Goal: Information Seeking & Learning: Understand process/instructions

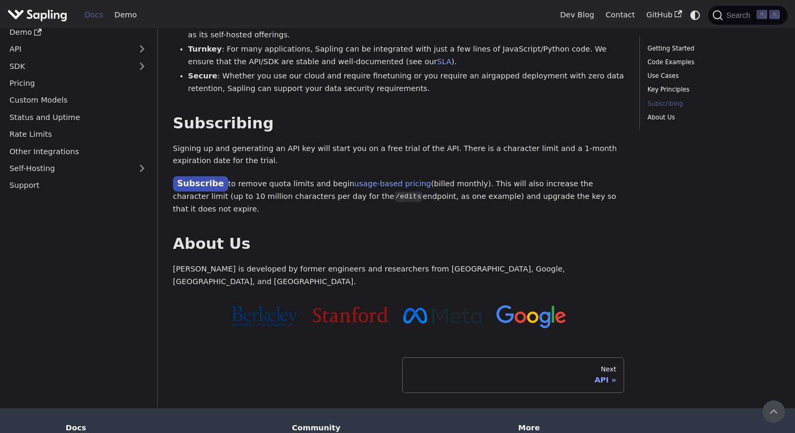
scroll to position [790, 0]
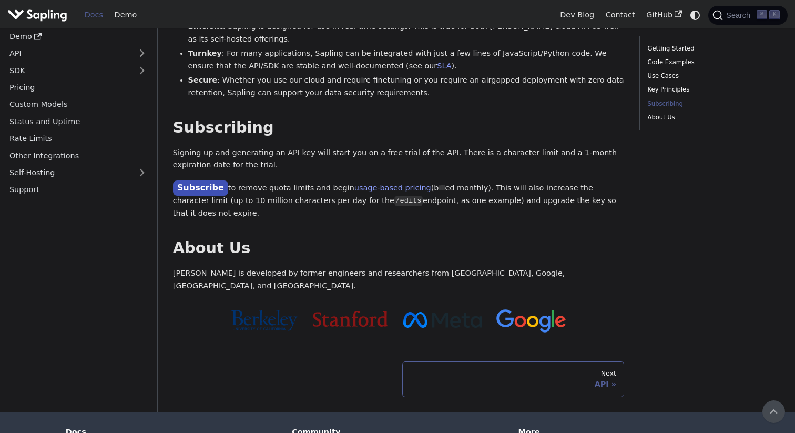
click at [452, 361] on link "Next API" at bounding box center [513, 379] width 222 height 36
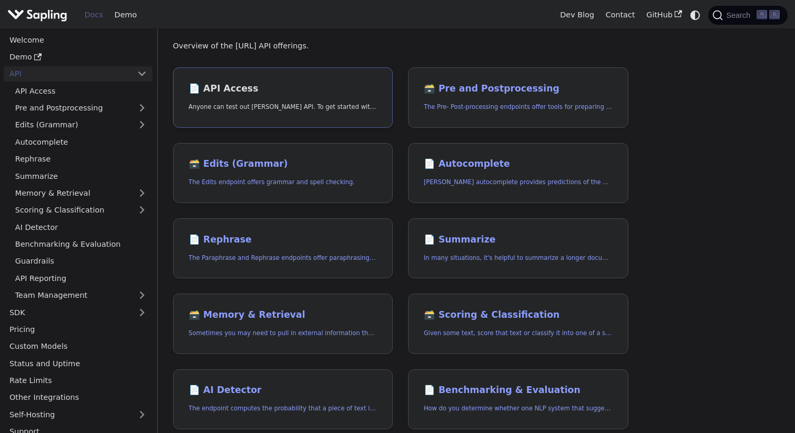
scroll to position [59, 0]
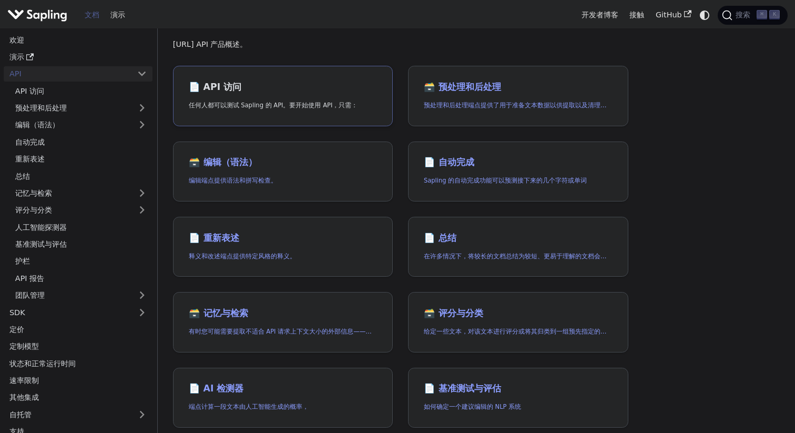
click at [356, 116] on link "📄️ API 访问 任何人都可以测试 Sapling 的 API。要开始使用 API，只需：" at bounding box center [283, 96] width 220 height 60
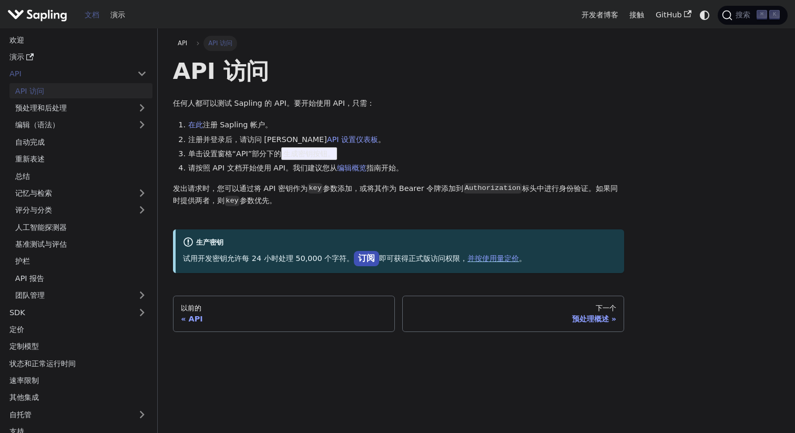
click at [291, 154] on font "生成密钥按钮。" at bounding box center [309, 153] width 52 height 8
click at [321, 156] on font "生成密钥按钮。" at bounding box center [309, 153] width 52 height 8
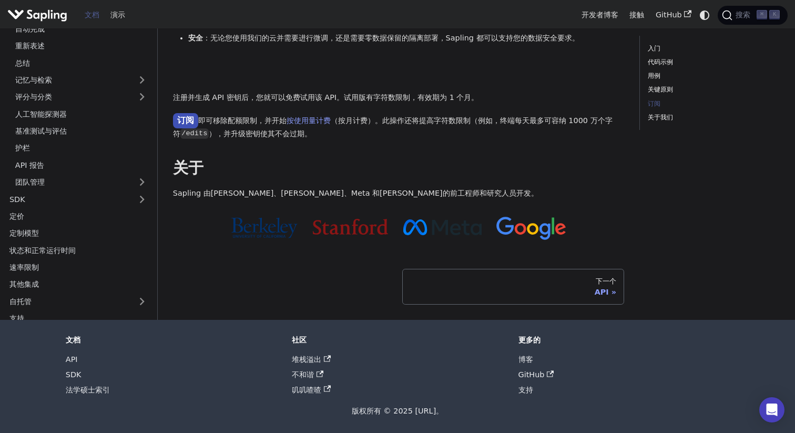
scroll to position [757, 0]
